Goal: Transaction & Acquisition: Purchase product/service

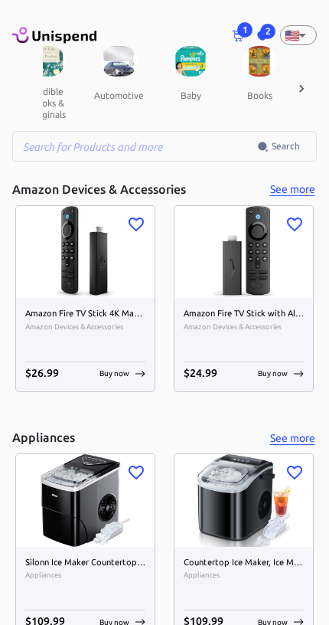
scroll to position [0, 271]
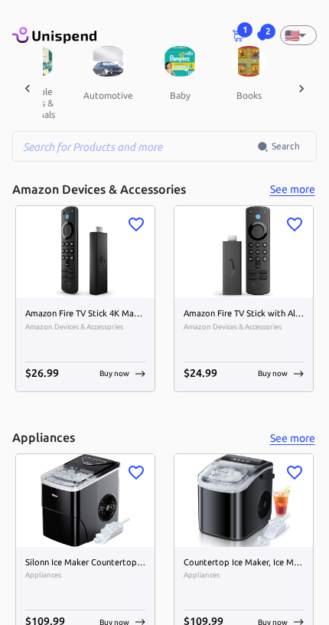
click at [312, 26] on div "🇺🇸 US ​" at bounding box center [298, 35] width 37 height 20
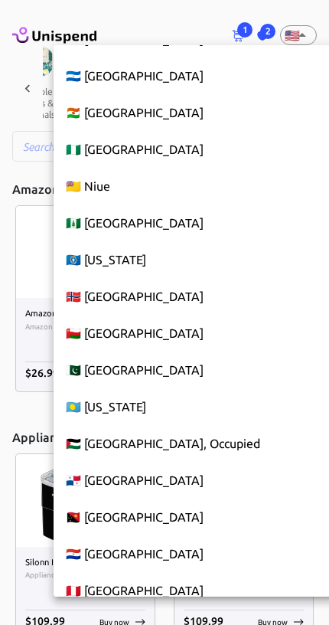
scroll to position [5771, 0]
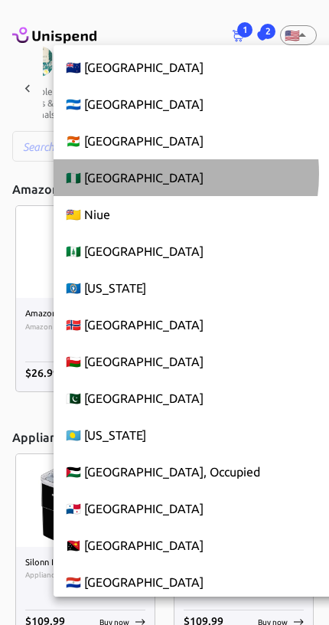
click at [148, 174] on li "🇳🇬 [GEOGRAPHIC_DATA]" at bounding box center [206, 177] width 305 height 37
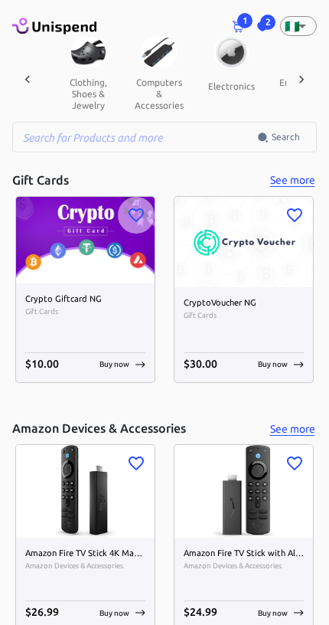
scroll to position [0, 0]
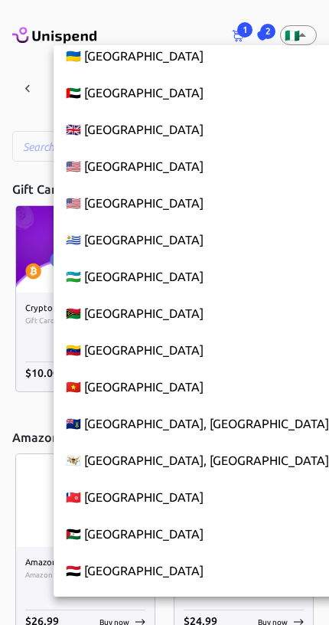
scroll to position [8450, 0]
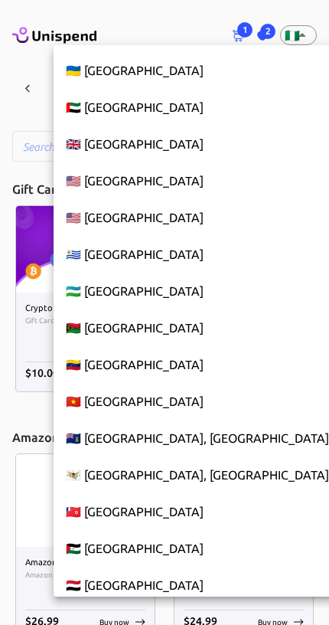
click at [165, 143] on li "🇬🇧 [GEOGRAPHIC_DATA]" at bounding box center [206, 144] width 305 height 37
type input "GB"
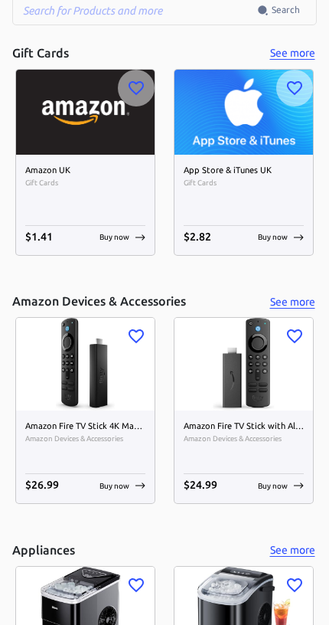
scroll to position [0, 0]
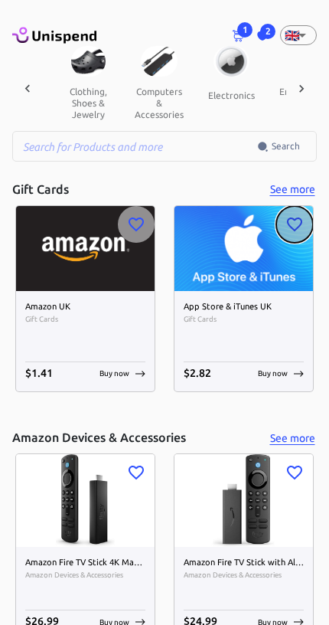
click at [287, 239] on button "button" at bounding box center [294, 224] width 37 height 37
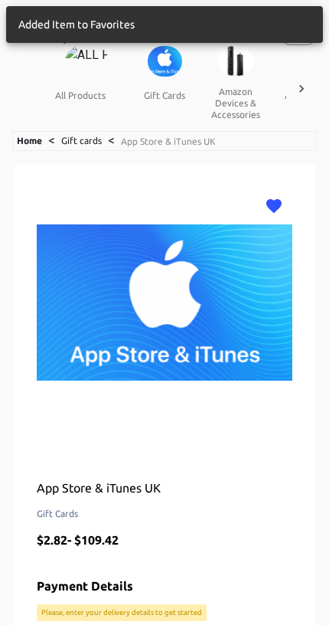
click at [290, 369] on img at bounding box center [165, 303] width 256 height 230
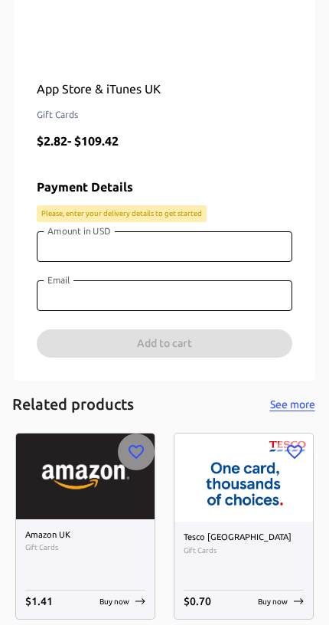
scroll to position [478, 0]
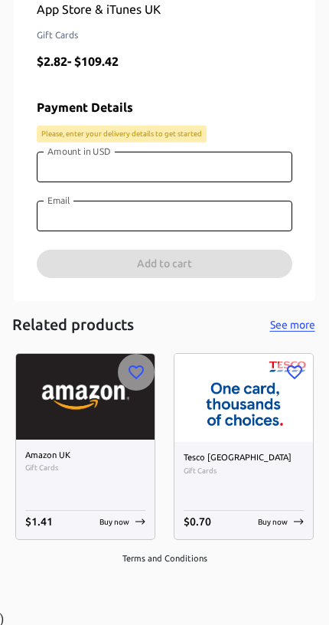
click at [58, 162] on input "Amount in USD" at bounding box center [165, 167] width 256 height 31
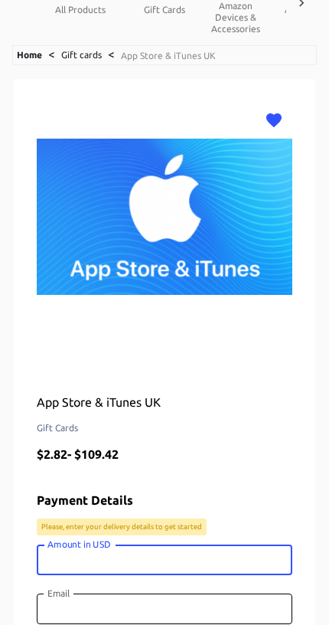
scroll to position [0, 0]
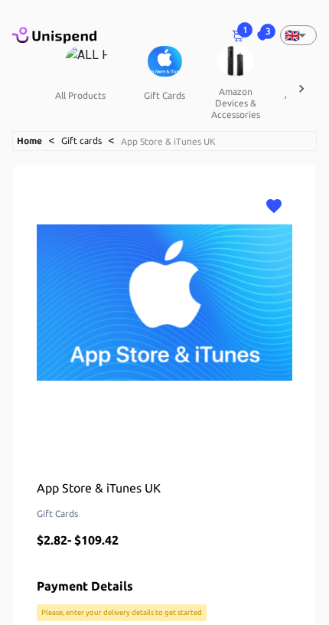
click at [73, 254] on img at bounding box center [165, 303] width 256 height 230
click at [148, 75] on img at bounding box center [165, 61] width 34 height 31
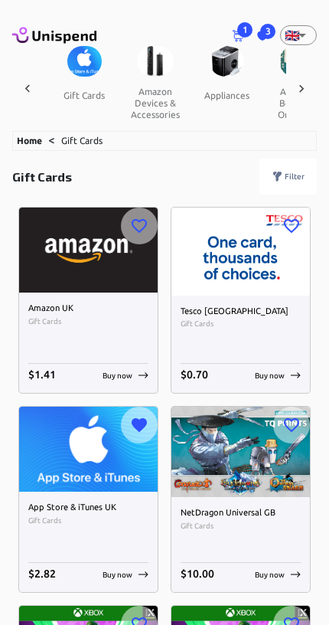
scroll to position [6, 0]
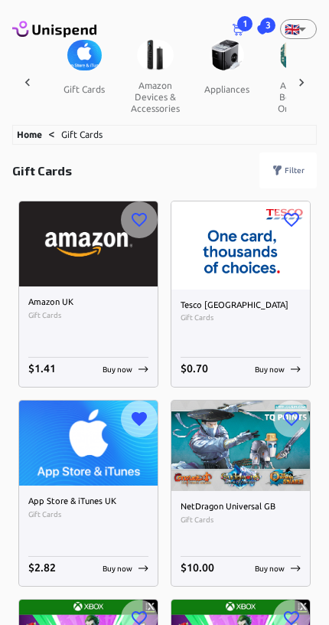
click at [315, 98] on div at bounding box center [301, 82] width 31 height 85
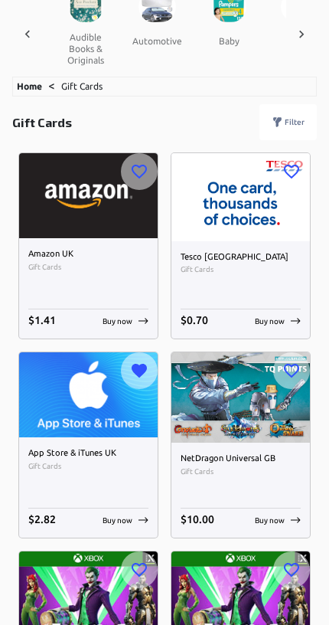
scroll to position [54, 0]
click at [131, 520] on p "Buy now" at bounding box center [118, 519] width 30 height 11
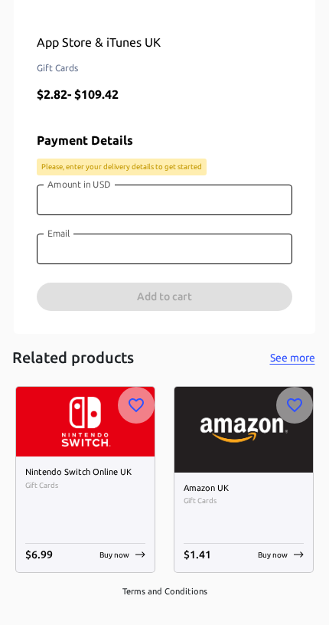
scroll to position [449, 0]
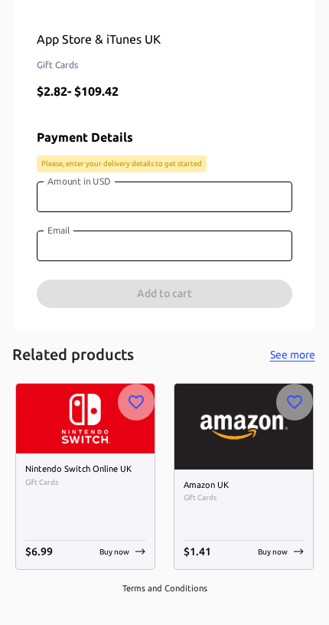
click at [207, 194] on input "Amount in USD" at bounding box center [165, 196] width 256 height 31
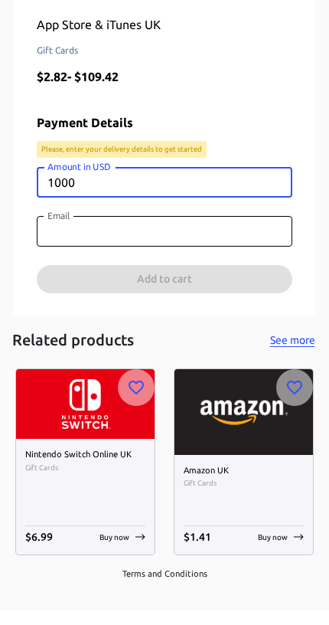
type input "1000"
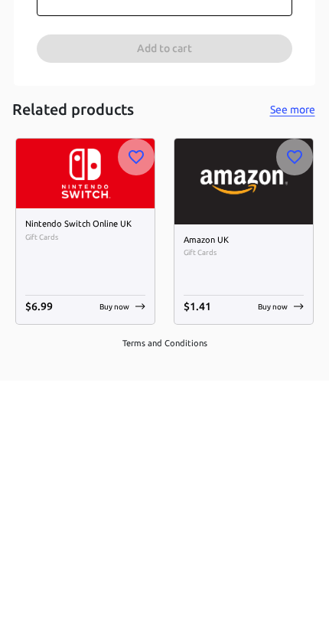
scroll to position [456, 0]
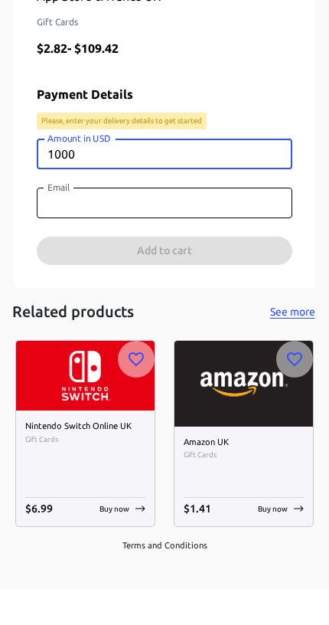
click at [162, 223] on input "Email" at bounding box center [165, 238] width 256 height 31
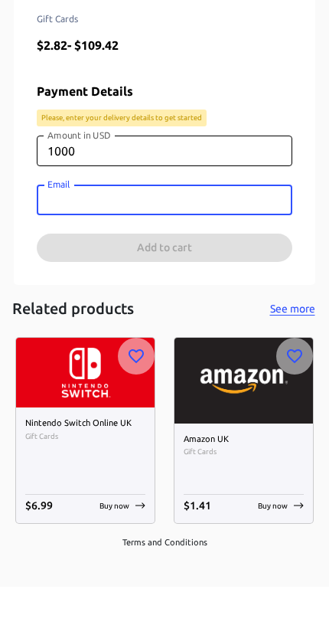
scroll to position [478, 0]
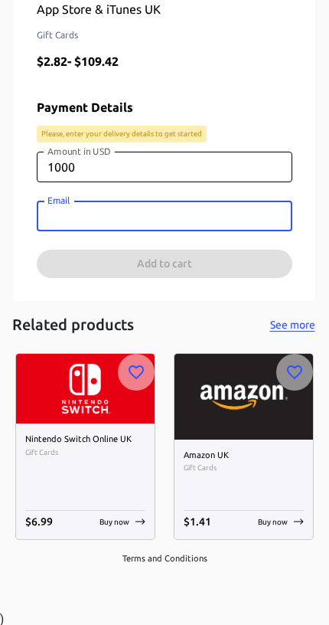
click at [94, 210] on input "Email" at bounding box center [165, 216] width 256 height 31
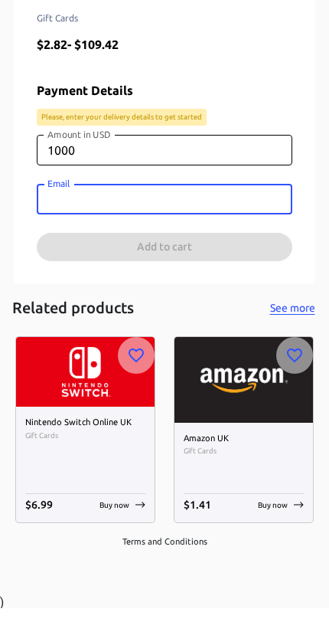
click at [67, 203] on input "Email" at bounding box center [165, 216] width 256 height 31
paste input "[EMAIL_ADDRESS][DOMAIN_NAME]"
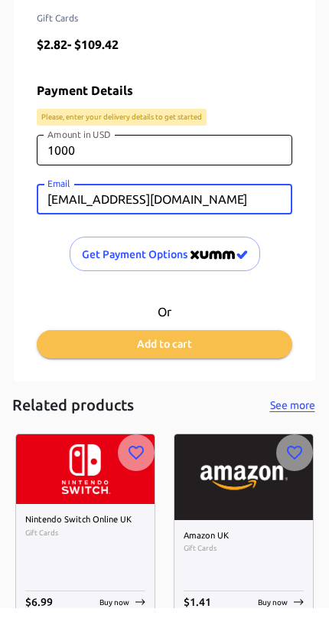
type input "[EMAIL_ADDRESS][DOMAIN_NAME]"
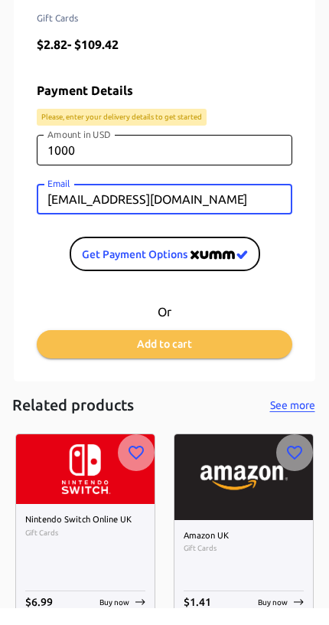
click at [162, 262] on span "Get Payment options" at bounding box center [165, 271] width 166 height 19
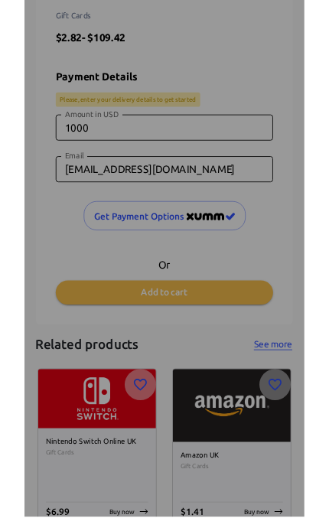
scroll to position [495, 0]
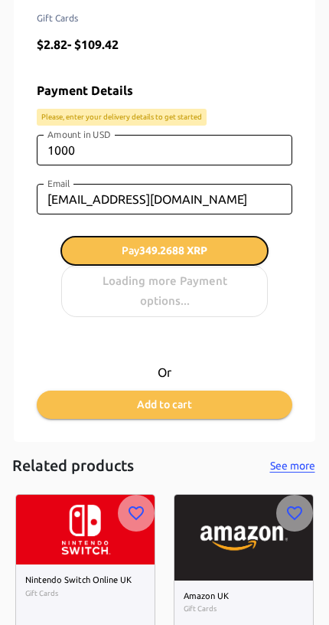
click at [141, 248] on span "349.2688 XRP" at bounding box center [173, 250] width 68 height 12
click at [206, 247] on span "349.2688 XRP" at bounding box center [173, 250] width 68 height 12
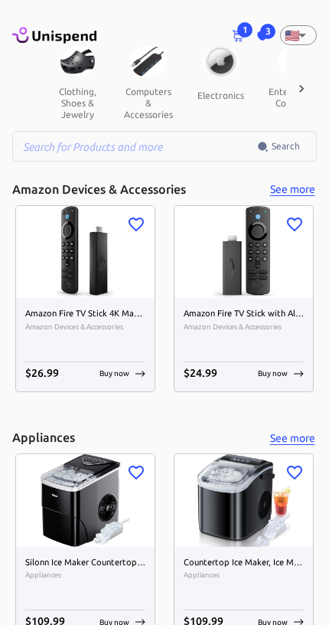
click at [266, 38] on span "3" at bounding box center [267, 31] width 15 height 15
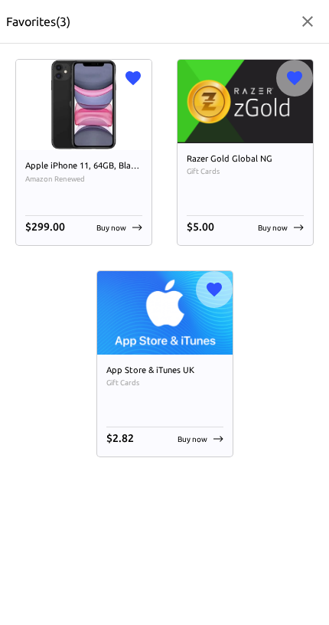
scroll to position [0, 820]
click at [207, 435] on p "Buy now" at bounding box center [193, 438] width 30 height 11
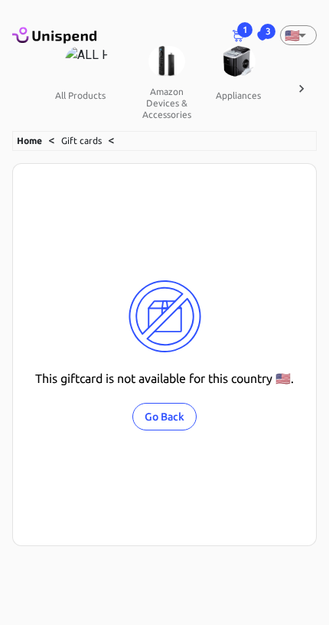
click at [307, 41] on body "1 Cart 3 Favorites 🇺🇸 US ​ all products amazon devices & accessories appliances…" at bounding box center [164, 359] width 329 height 719
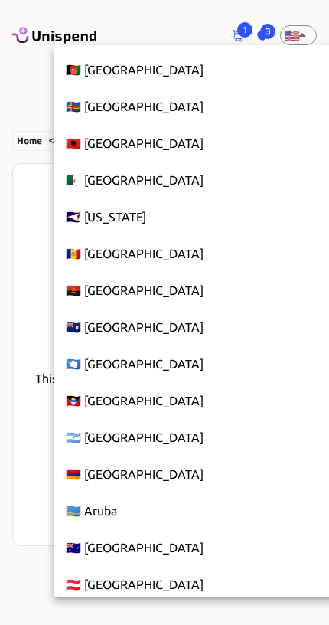
scroll to position [8309, 0]
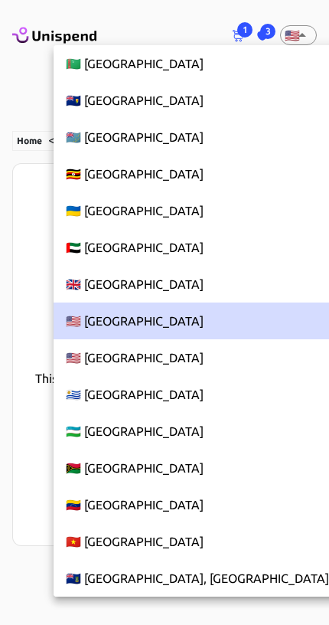
click at [158, 284] on li "🇬🇧 [GEOGRAPHIC_DATA]" at bounding box center [206, 284] width 305 height 37
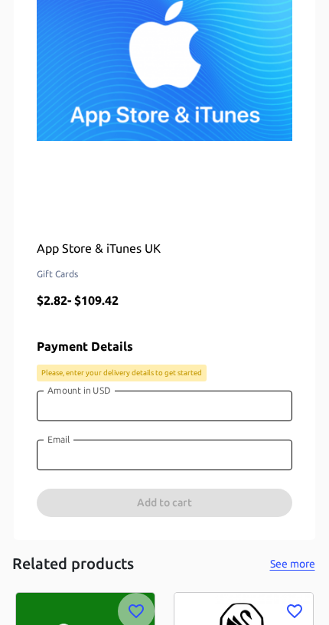
scroll to position [242, 0]
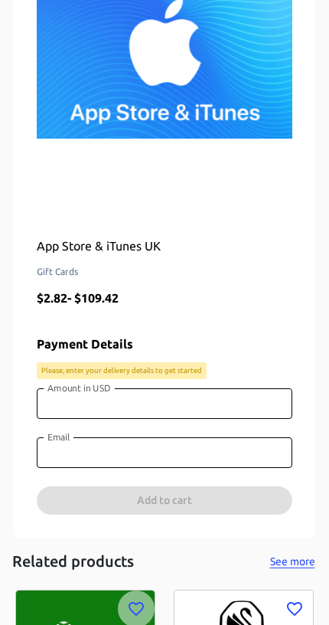
click at [175, 402] on input "Amount in USD" at bounding box center [165, 403] width 256 height 31
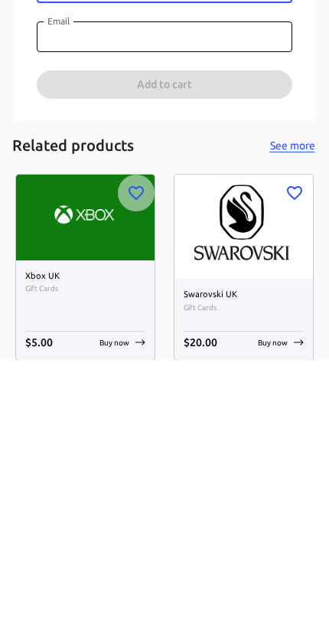
scroll to position [398, 0]
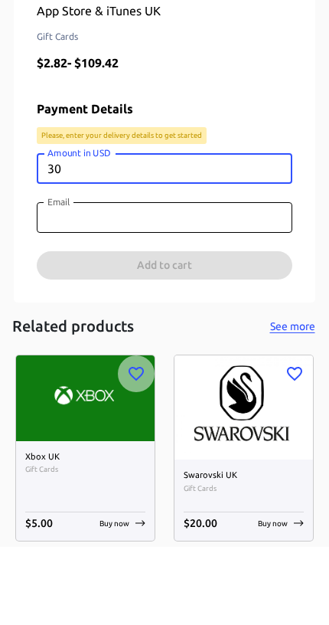
type input "3"
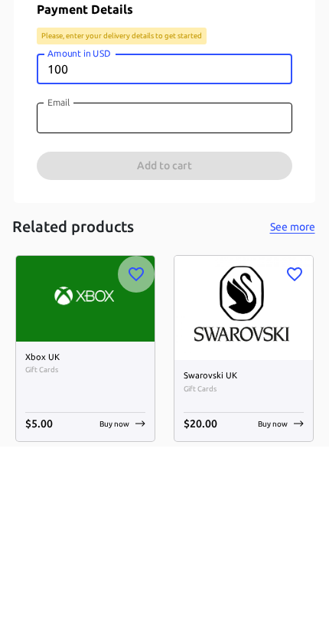
type input "100"
click at [57, 281] on input "Email" at bounding box center [165, 296] width 256 height 31
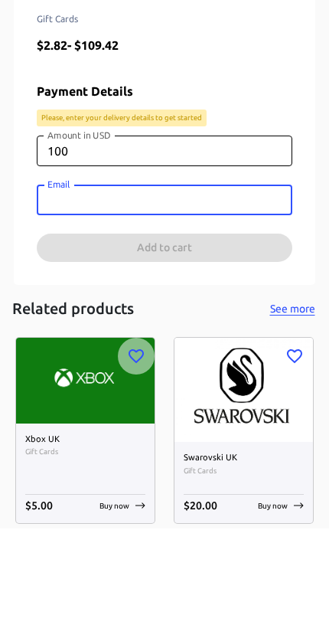
click at [60, 281] on input "Email" at bounding box center [165, 296] width 256 height 31
paste input "[EMAIL_ADDRESS][DOMAIN_NAME]"
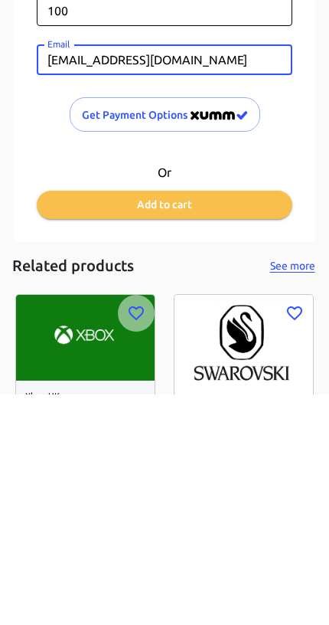
scroll to position [405, 0]
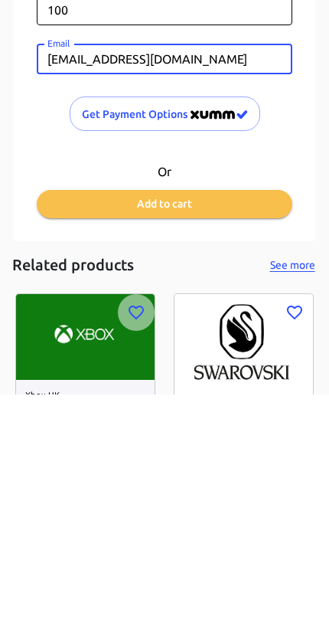
type input "[EMAIL_ADDRESS][DOMAIN_NAME]"
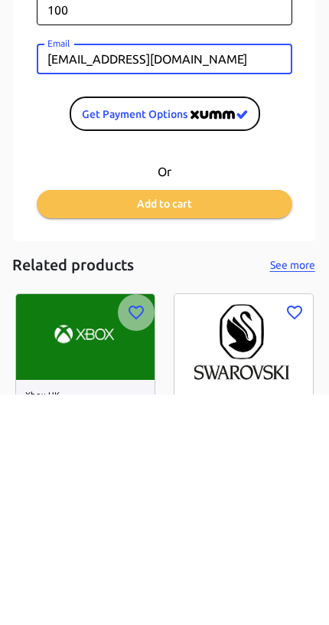
click at [204, 341] on img "image" at bounding box center [219, 345] width 57 height 9
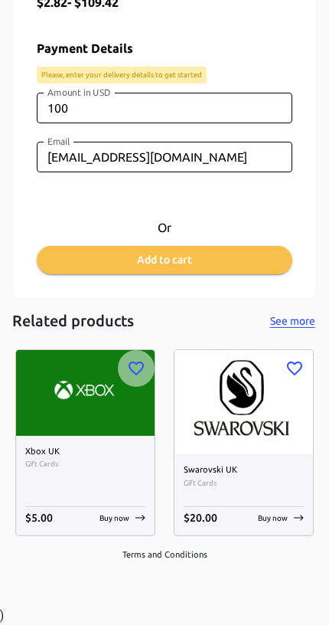
scroll to position [533, 0]
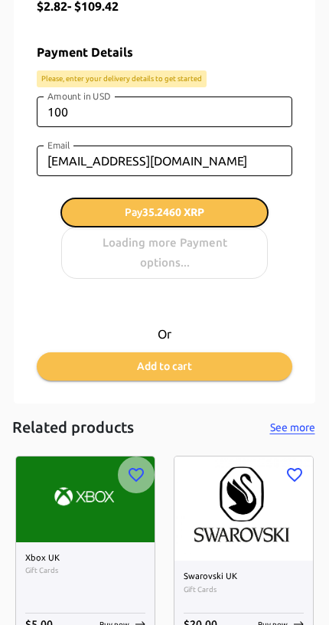
click at [134, 213] on span "Pay 35.2460 XRP" at bounding box center [165, 212] width 80 height 19
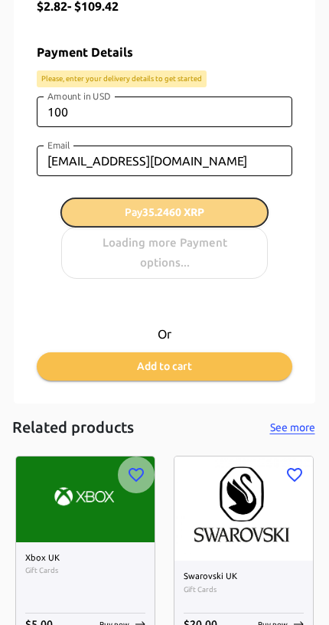
click at [98, 210] on button "Pay 35.2460 XRP" at bounding box center [164, 212] width 207 height 28
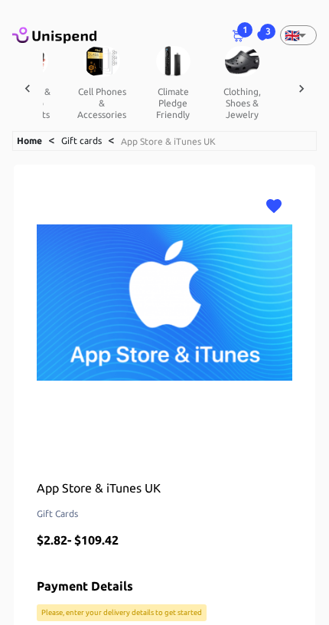
scroll to position [0, 628]
click at [48, 42] on icon at bounding box center [54, 34] width 84 height 21
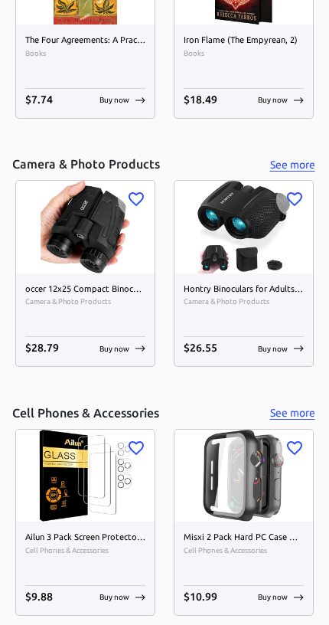
scroll to position [1872, 0]
